Goal: Find specific page/section: Find specific page/section

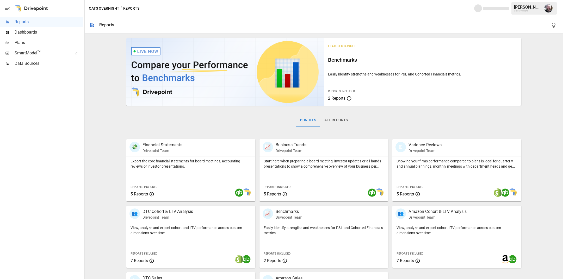
click at [20, 34] on span "Dashboards" at bounding box center [49, 32] width 69 height 6
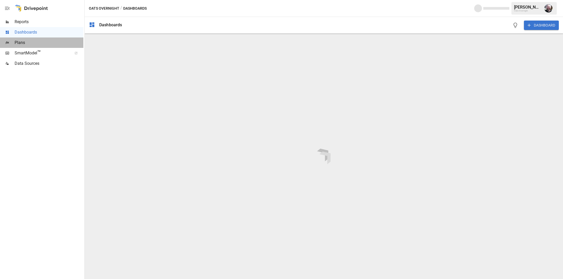
click at [19, 45] on span "Plans" at bounding box center [49, 43] width 69 height 6
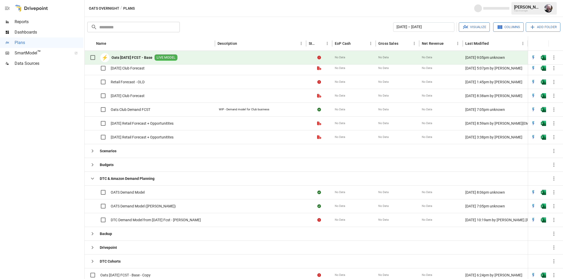
scroll to position [247, 0]
click at [122, 192] on span "OATS Demand Model" at bounding box center [128, 191] width 34 height 5
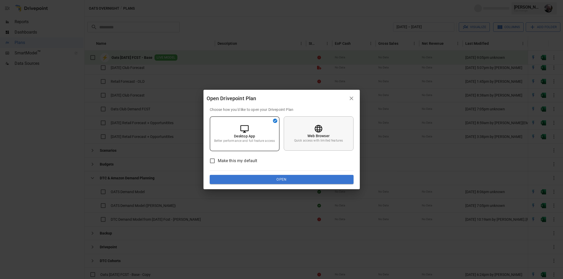
click at [330, 146] on div "Web Browser Quick access with limited features" at bounding box center [318, 133] width 70 height 34
click at [303, 179] on button "Open" at bounding box center [282, 179] width 144 height 9
